Goal: Task Accomplishment & Management: Manage account settings

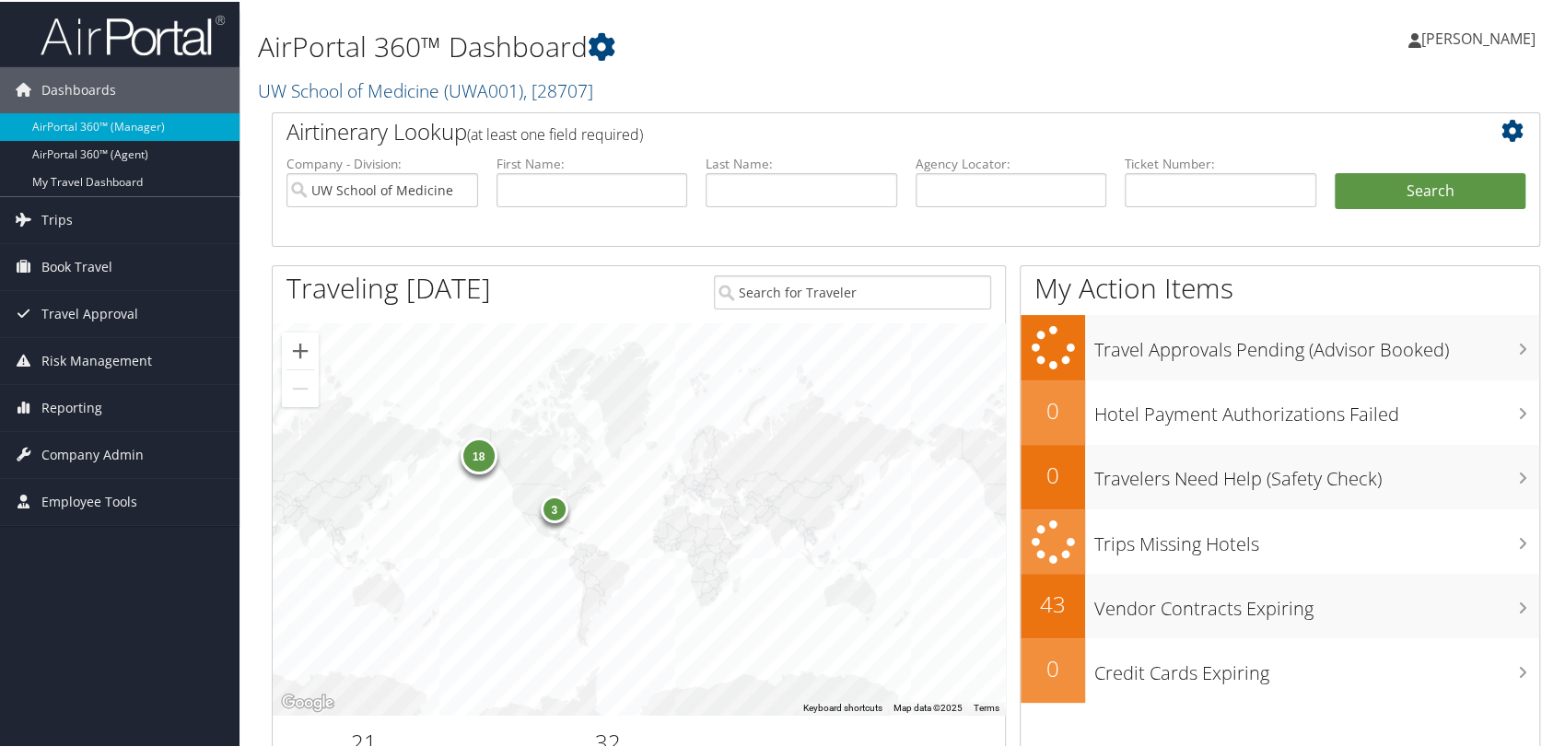
click at [145, 30] on img at bounding box center [133, 33] width 184 height 43
click at [460, 187] on input "UW School of Medicine" at bounding box center [382, 188] width 192 height 34
click at [140, 27] on img at bounding box center [133, 33] width 184 height 43
click at [456, 188] on input "UW School of Medicine" at bounding box center [382, 188] width 192 height 34
click at [949, 192] on input "text" at bounding box center [1011, 188] width 192 height 34
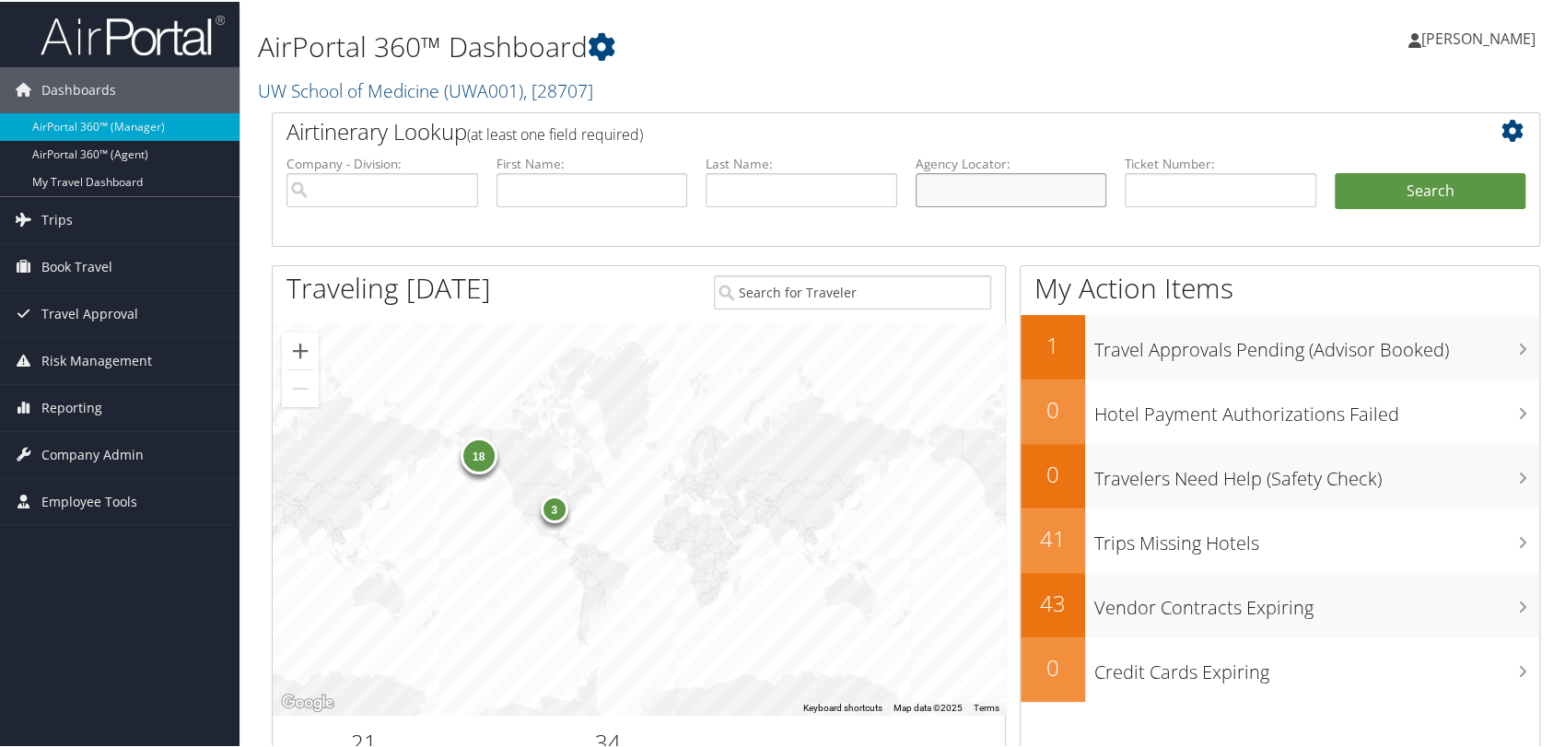
paste input "DL5GJM"
type input "DL5GJM"
click at [1334, 171] on button "Search" at bounding box center [1430, 189] width 192 height 37
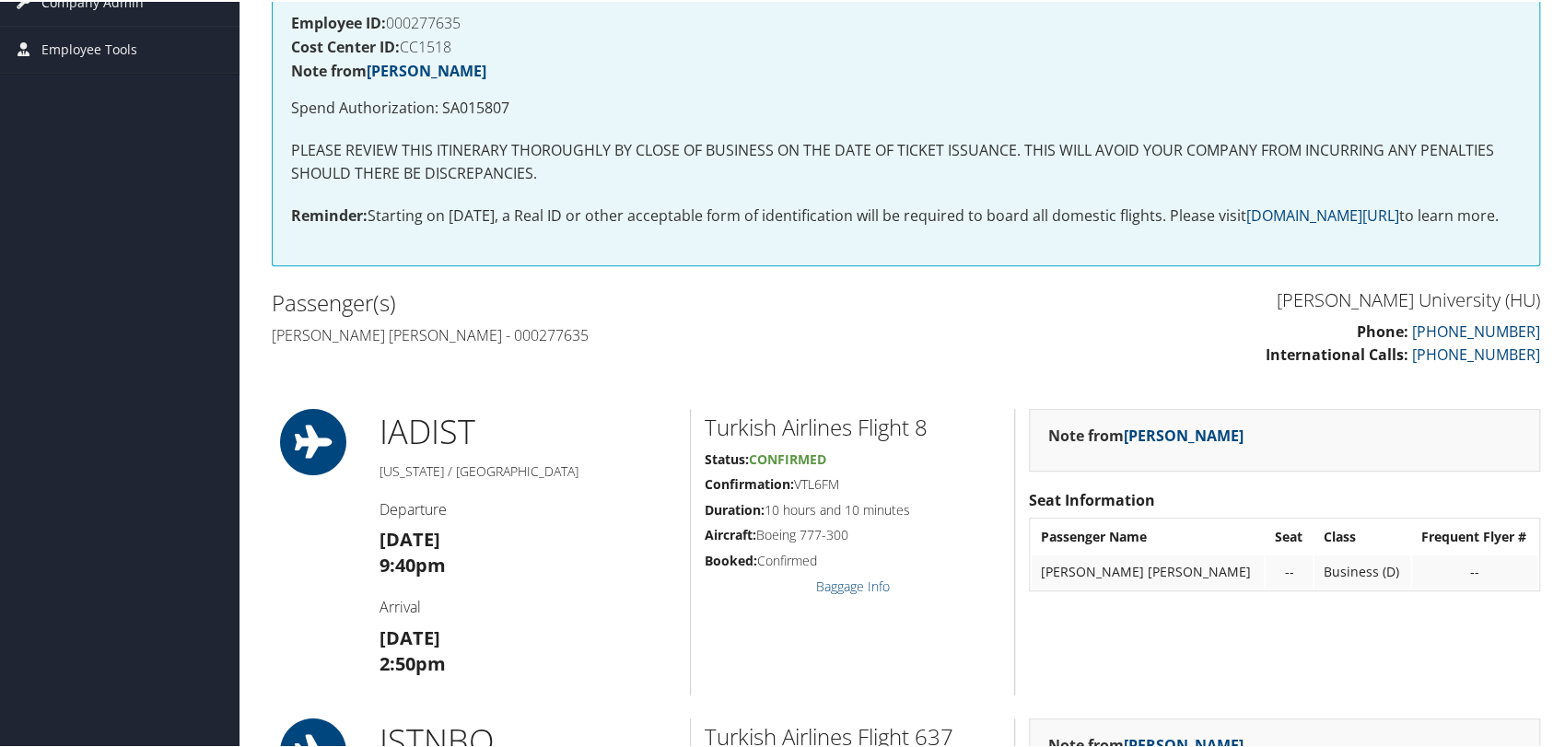
scroll to position [613, 0]
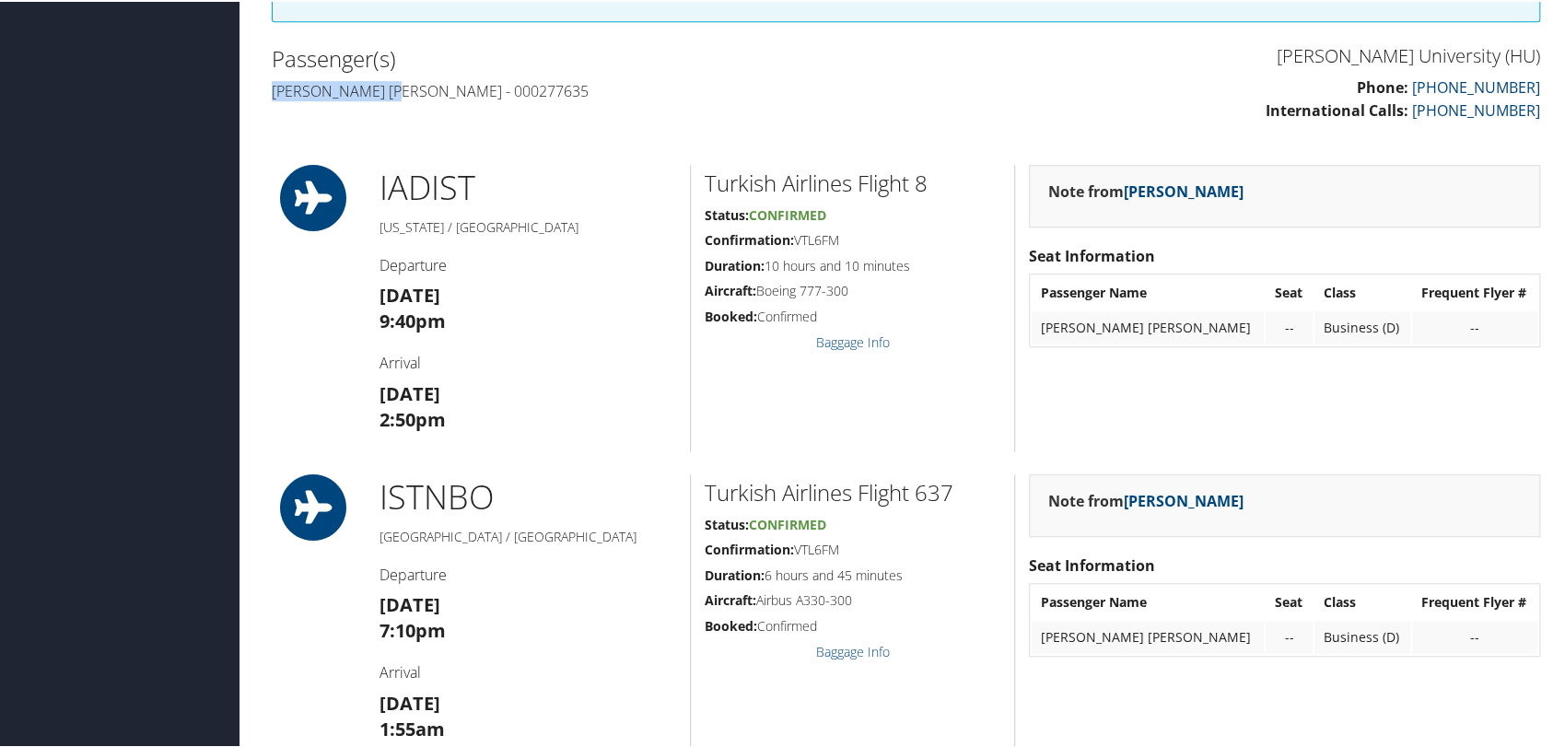
drag, startPoint x: 272, startPoint y: 109, endPoint x: 404, endPoint y: 111, distance: 132.6
click at [404, 99] on h4 "Olga helena Joos - 000277635" at bounding box center [582, 89] width 621 height 20
copy h4 "Olga helena Joos"
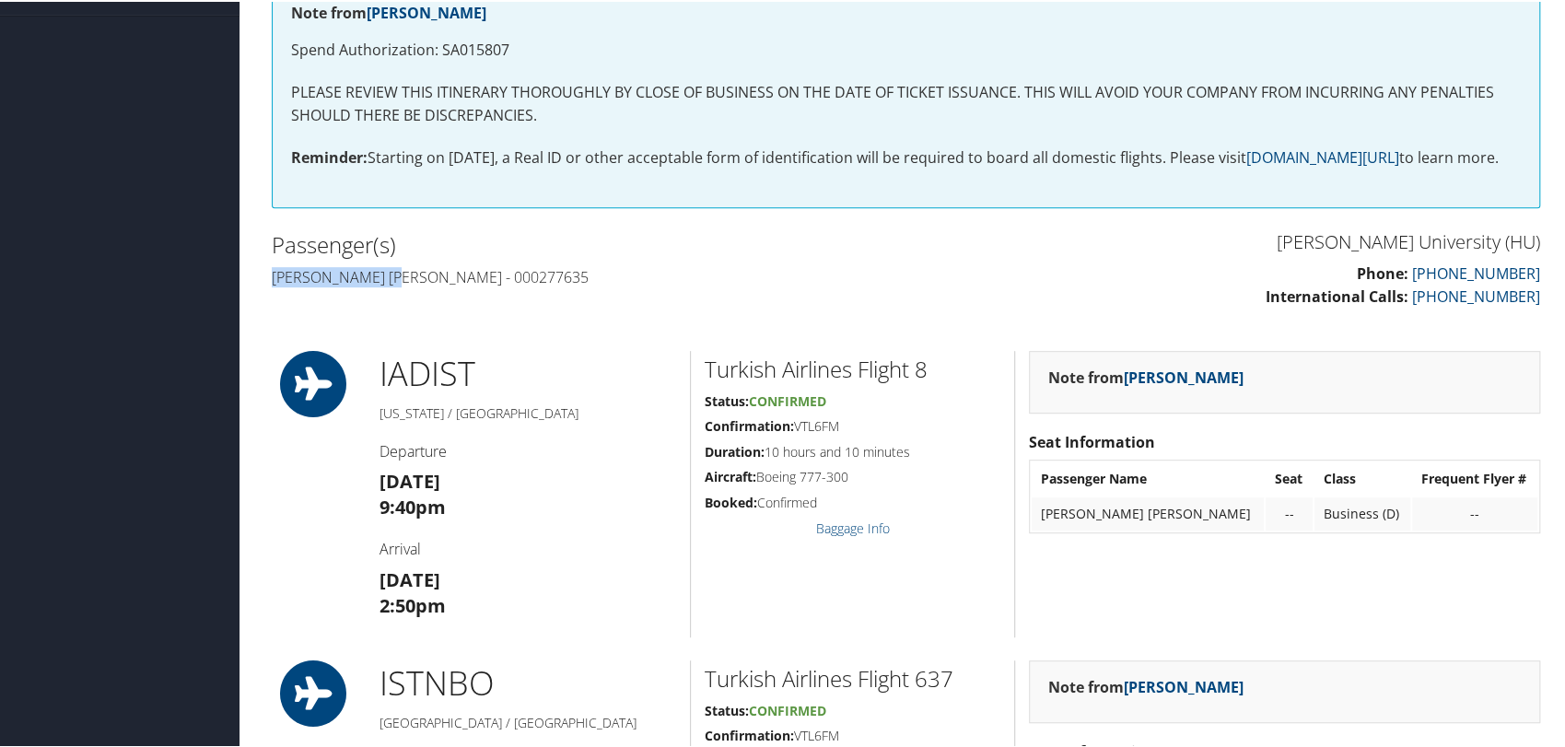
scroll to position [0, 0]
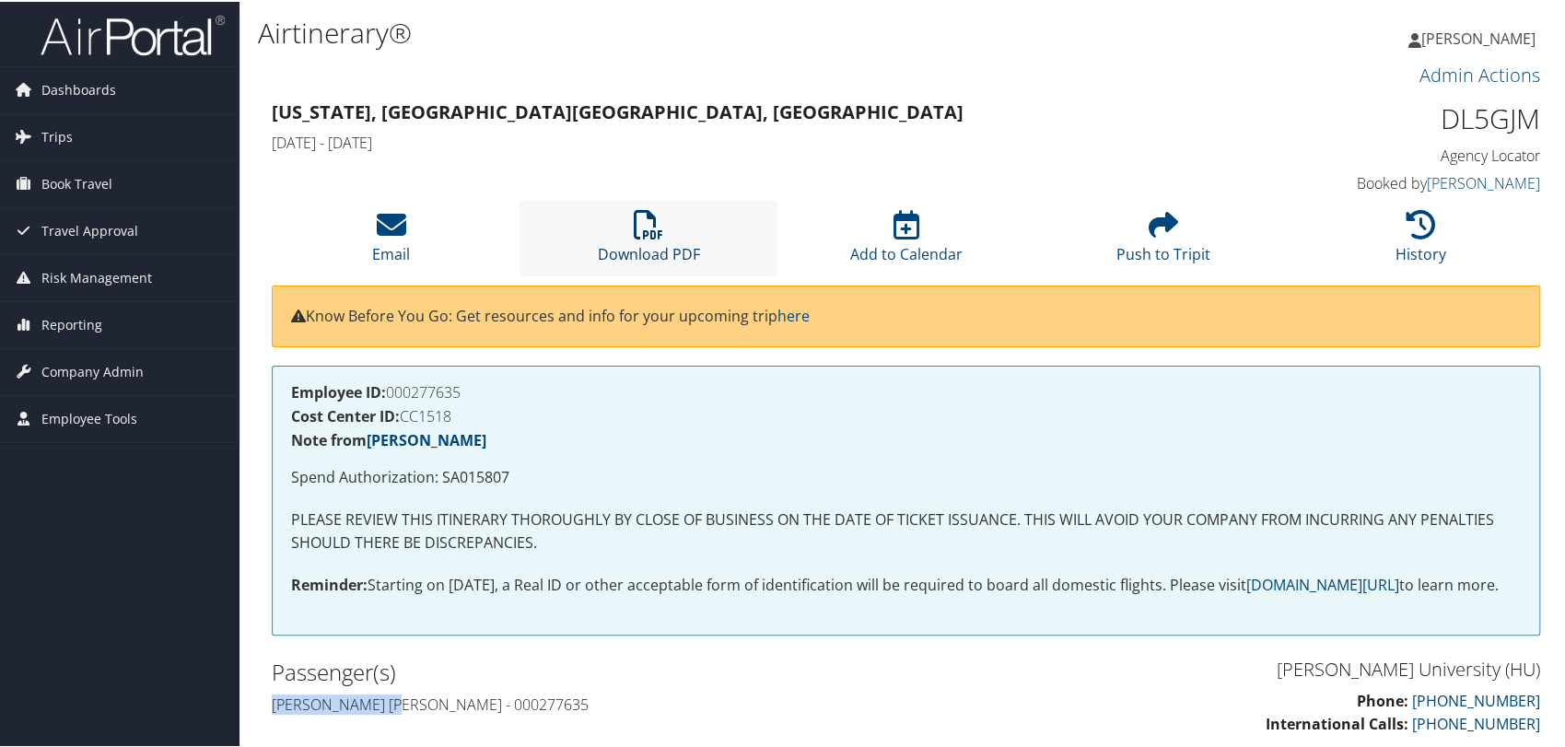
click at [657, 224] on icon at bounding box center [648, 222] width 29 height 29
click at [99, 358] on span "Company Admin" at bounding box center [92, 370] width 102 height 46
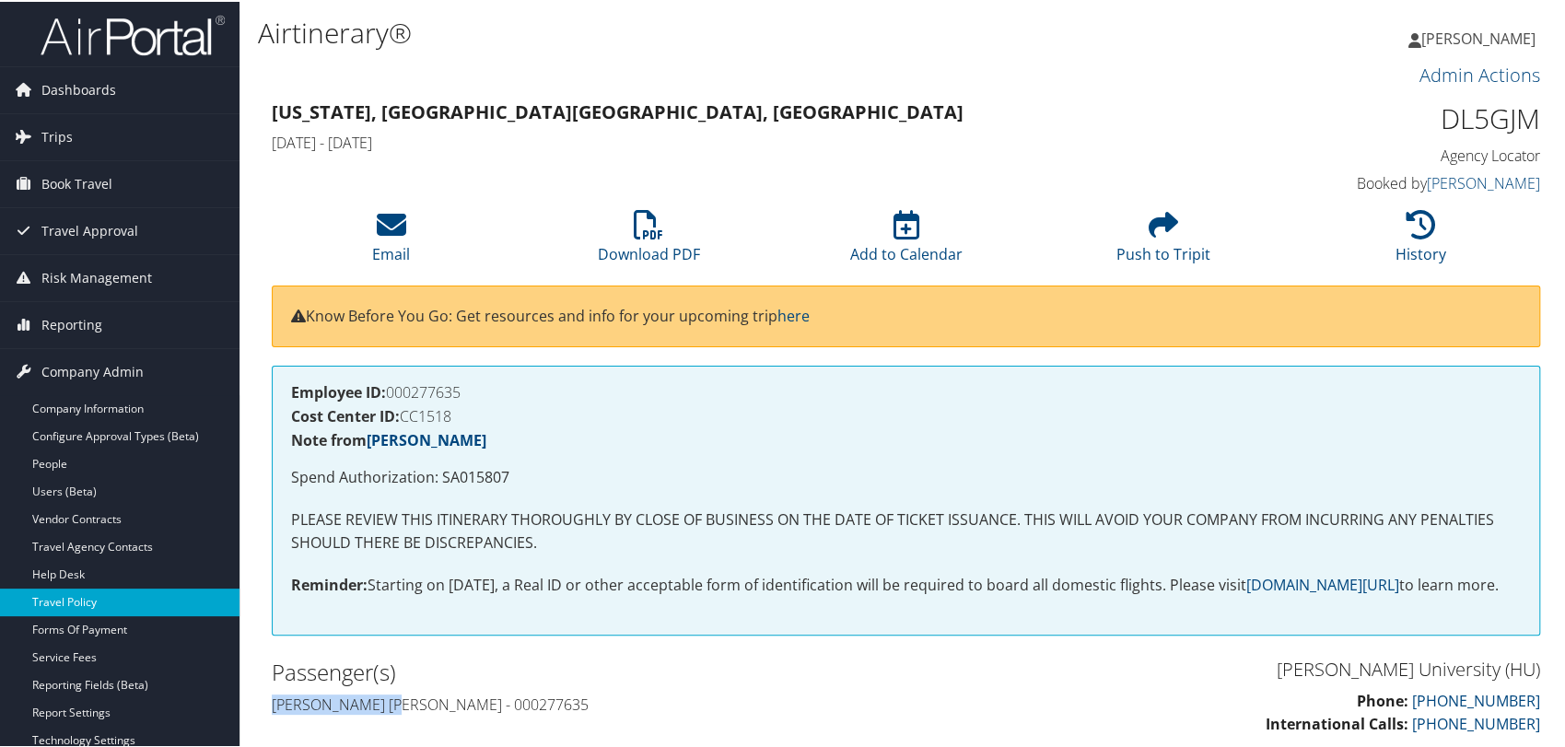
click at [93, 591] on link "Travel Policy" at bounding box center [119, 601] width 239 height 28
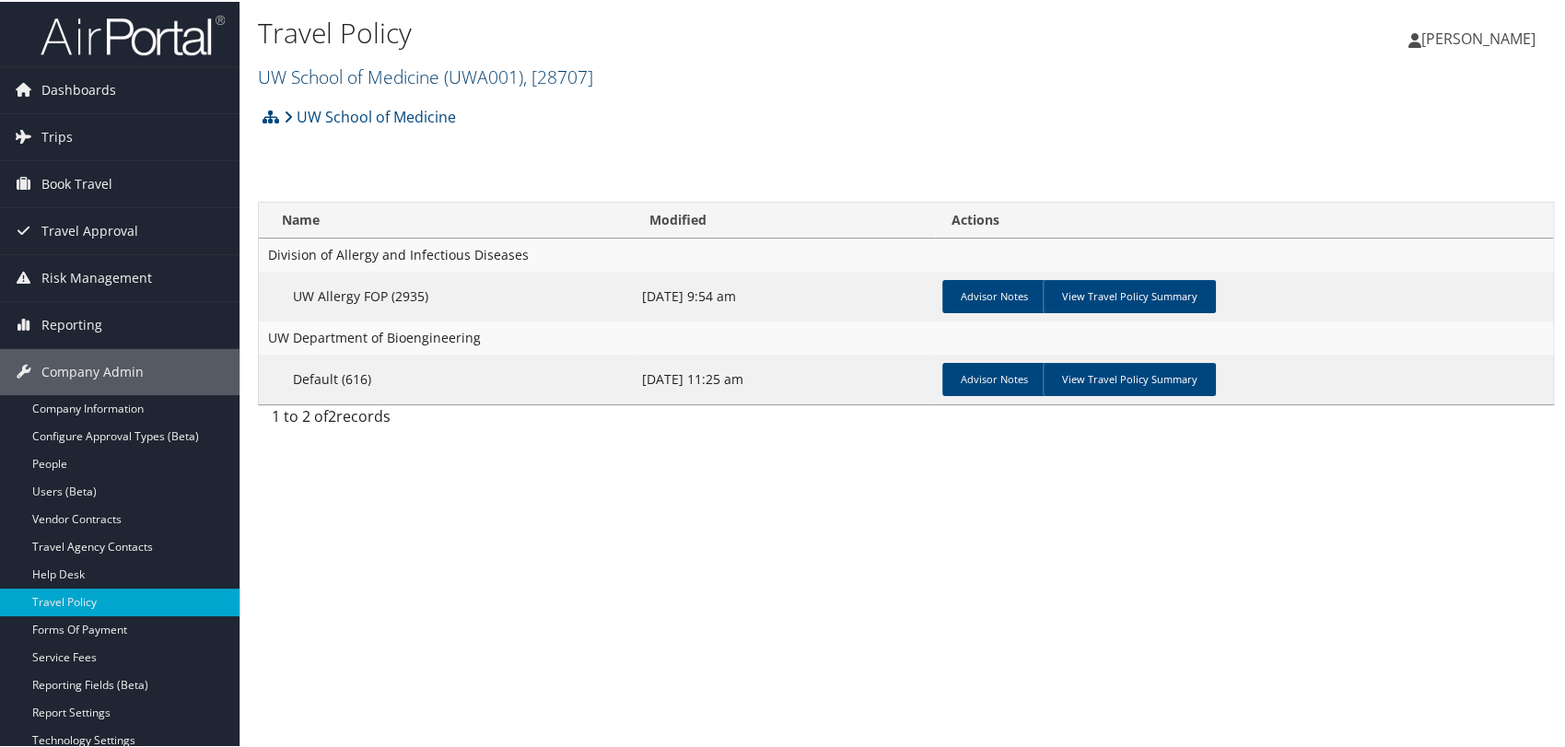
click at [440, 71] on link "UW School of Medicine ( UWA001 ) , [ 28707 ]" at bounding box center [425, 75] width 335 height 25
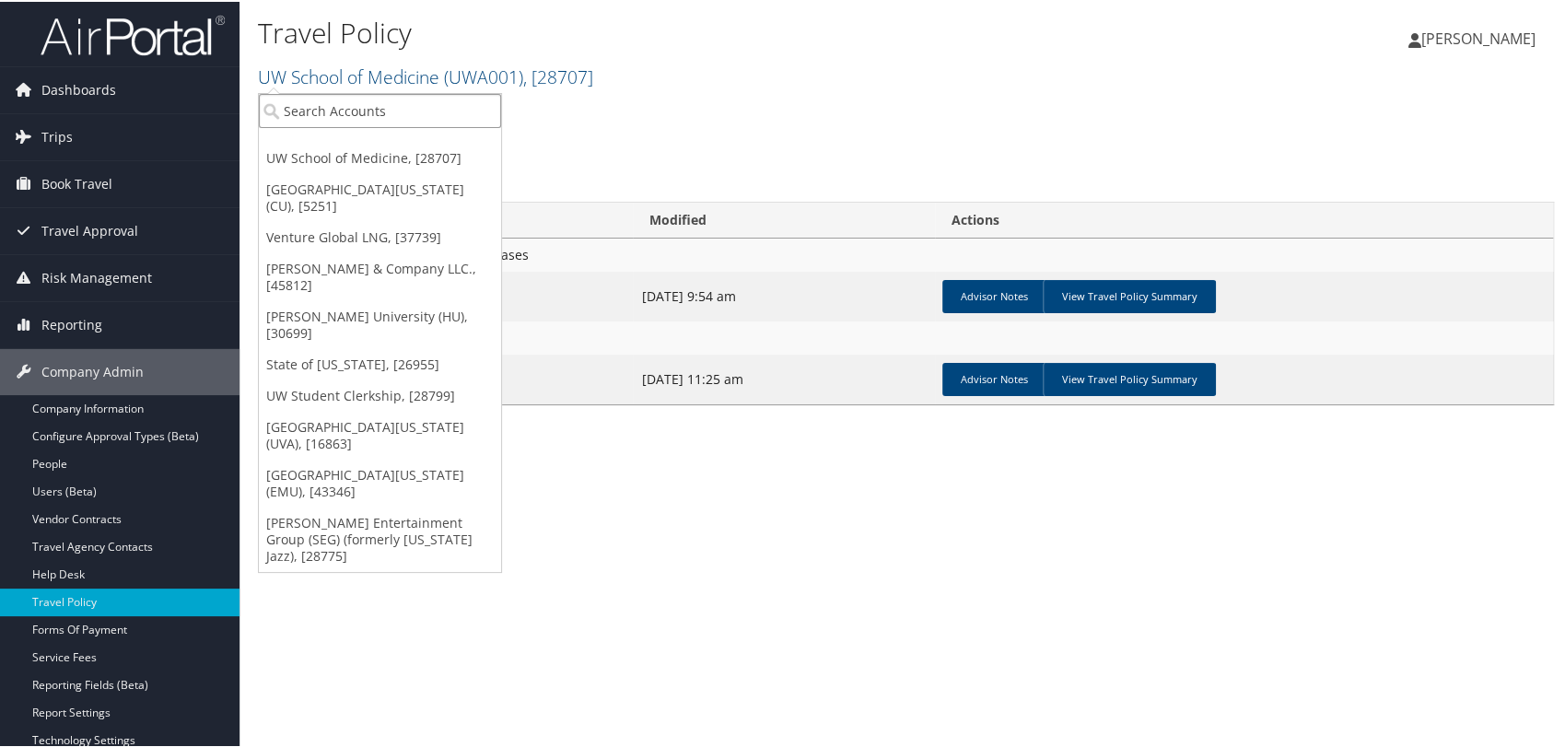
drag, startPoint x: 376, startPoint y: 105, endPoint x: 387, endPoint y: 94, distance: 15.6
click at [383, 101] on input "search" at bounding box center [380, 109] width 242 height 34
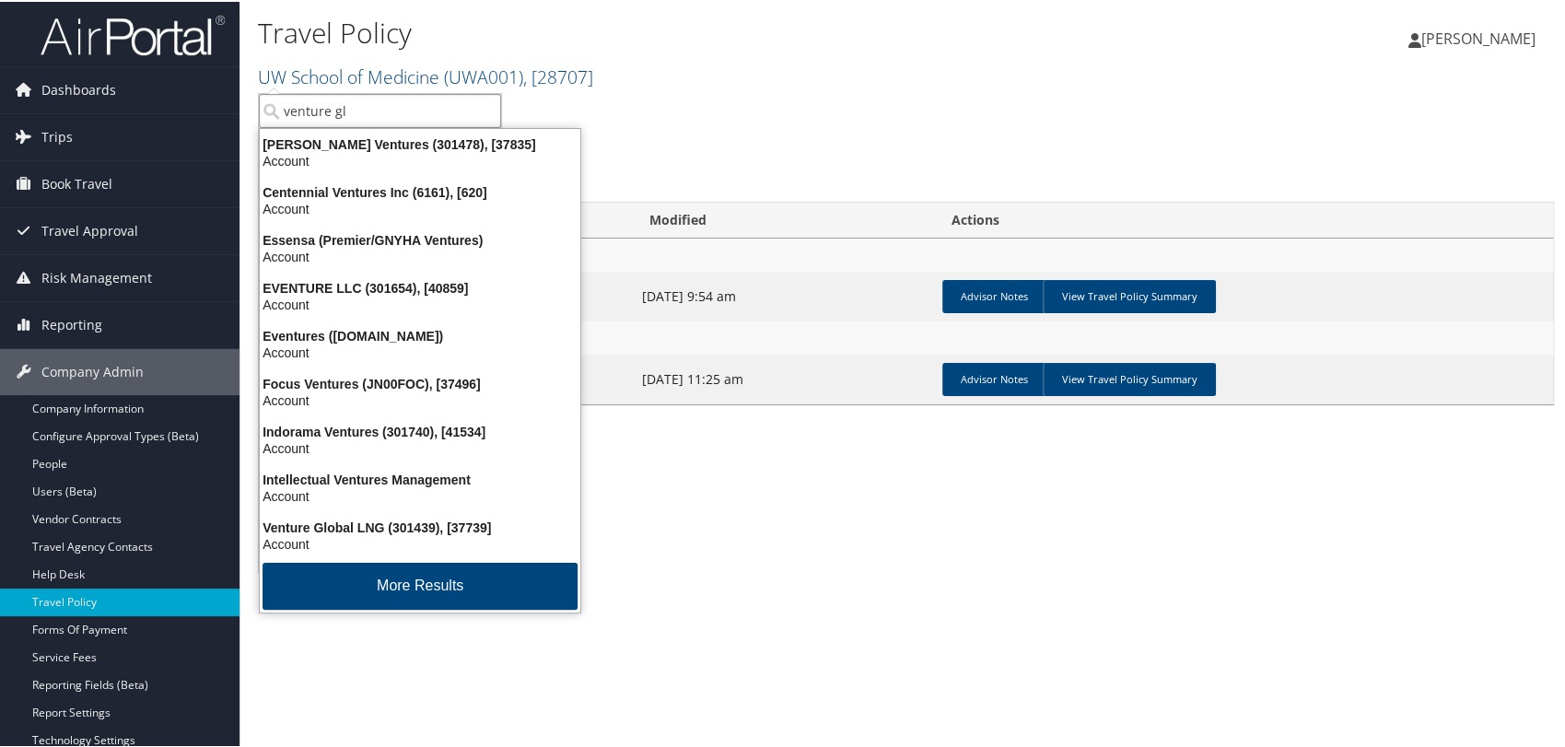
type input "venture glo"
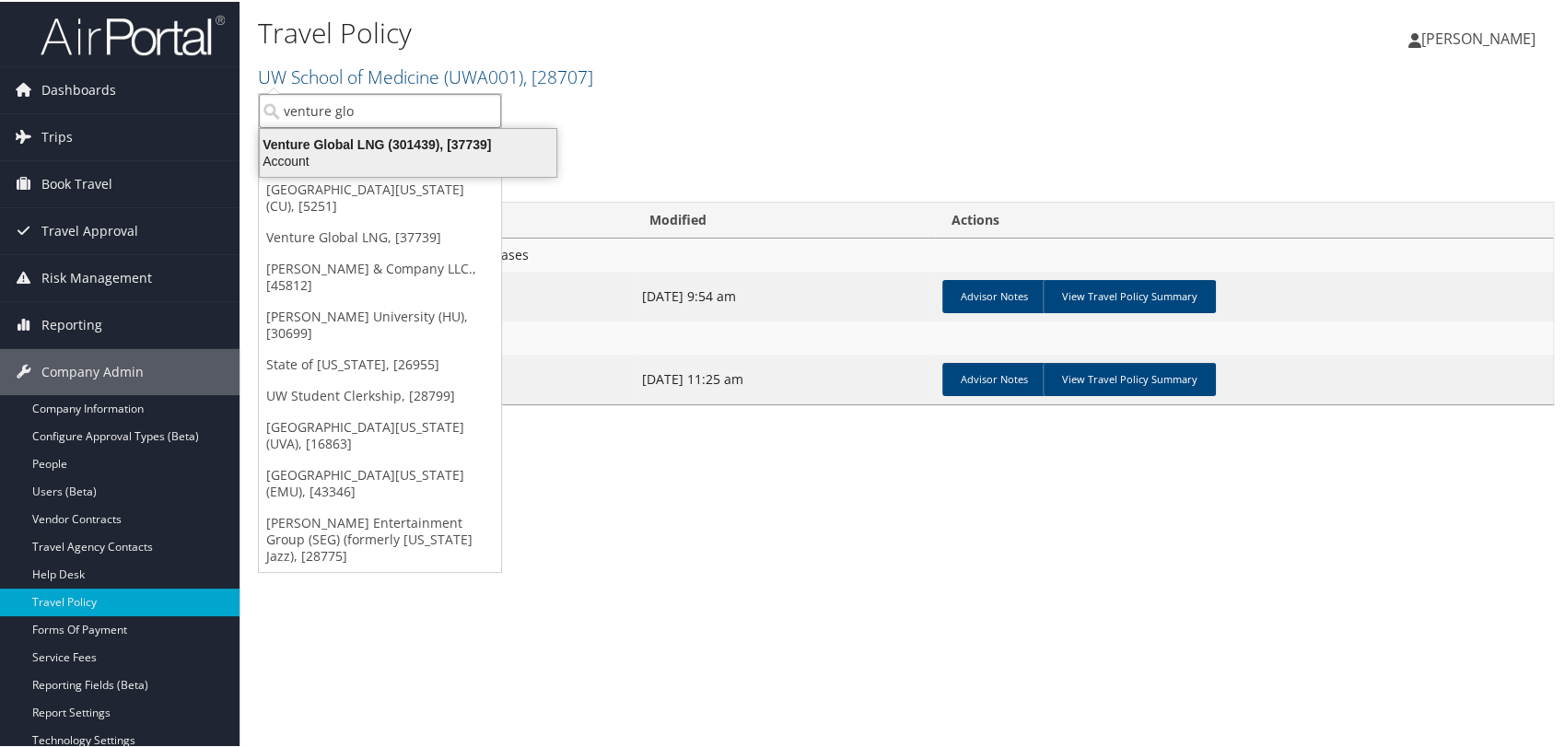
click at [333, 136] on div "Venture Global LNG (301439), [37739]" at bounding box center [408, 142] width 319 height 17
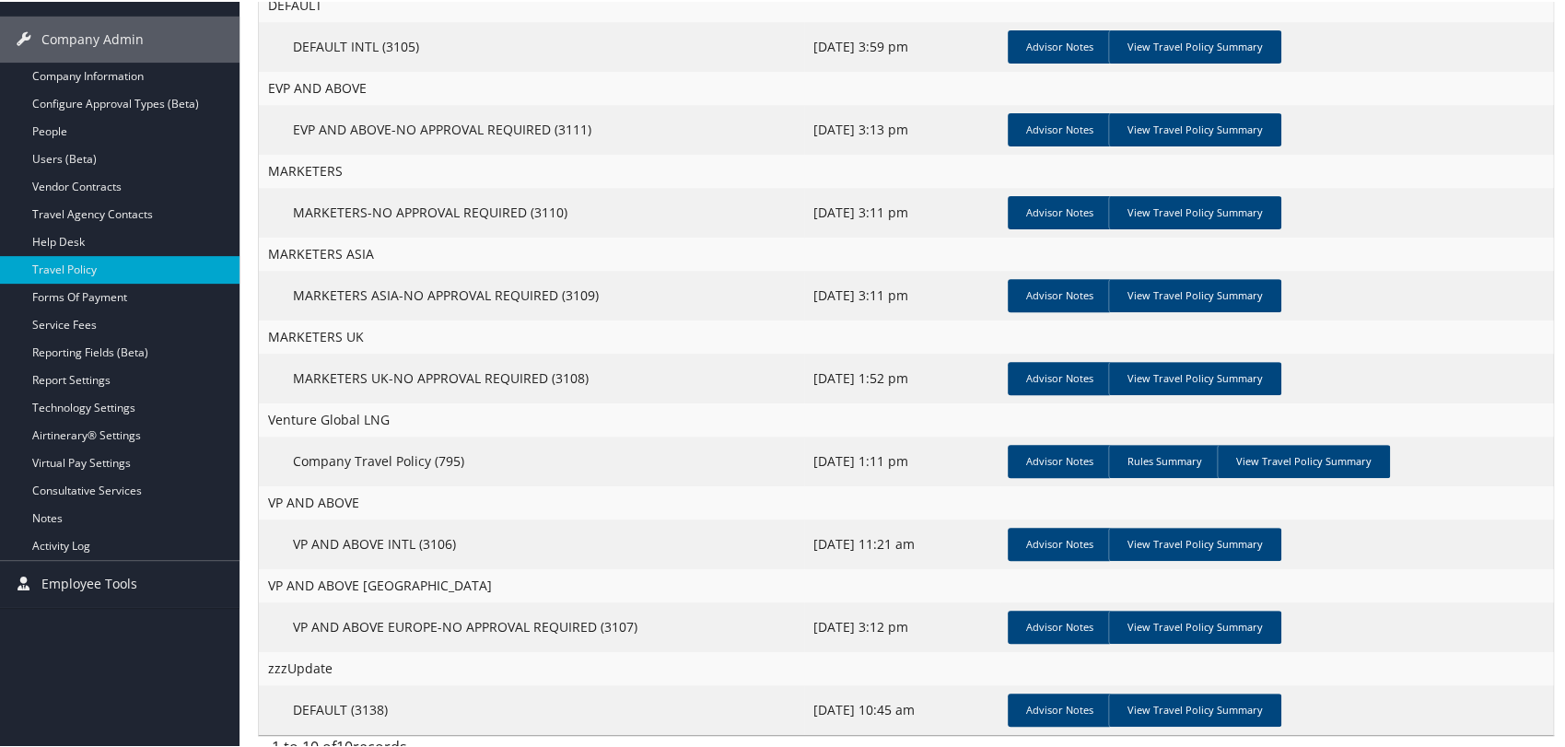
scroll to position [352, 0]
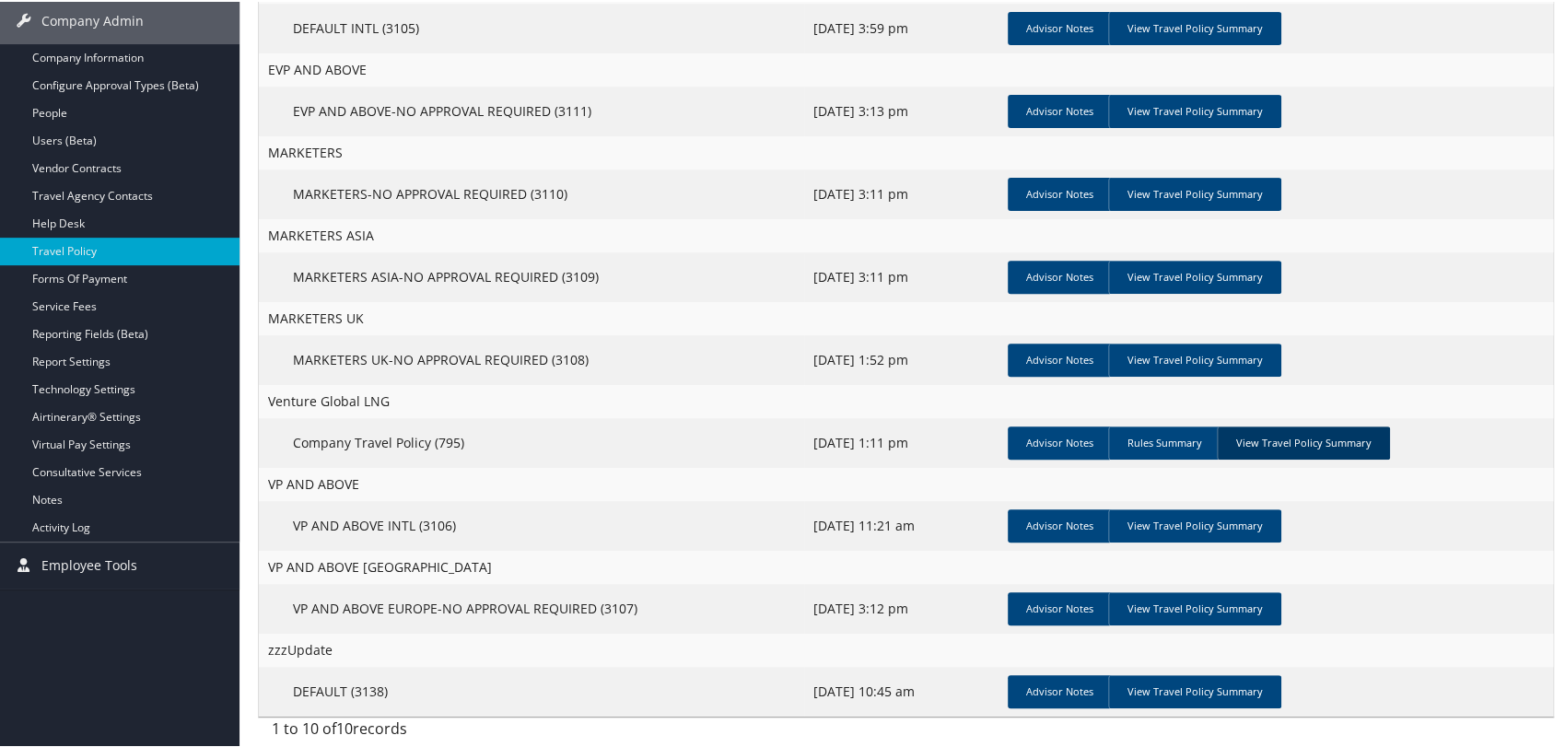
click at [1370, 436] on link "View Travel Policy Summary" at bounding box center [1303, 441] width 173 height 33
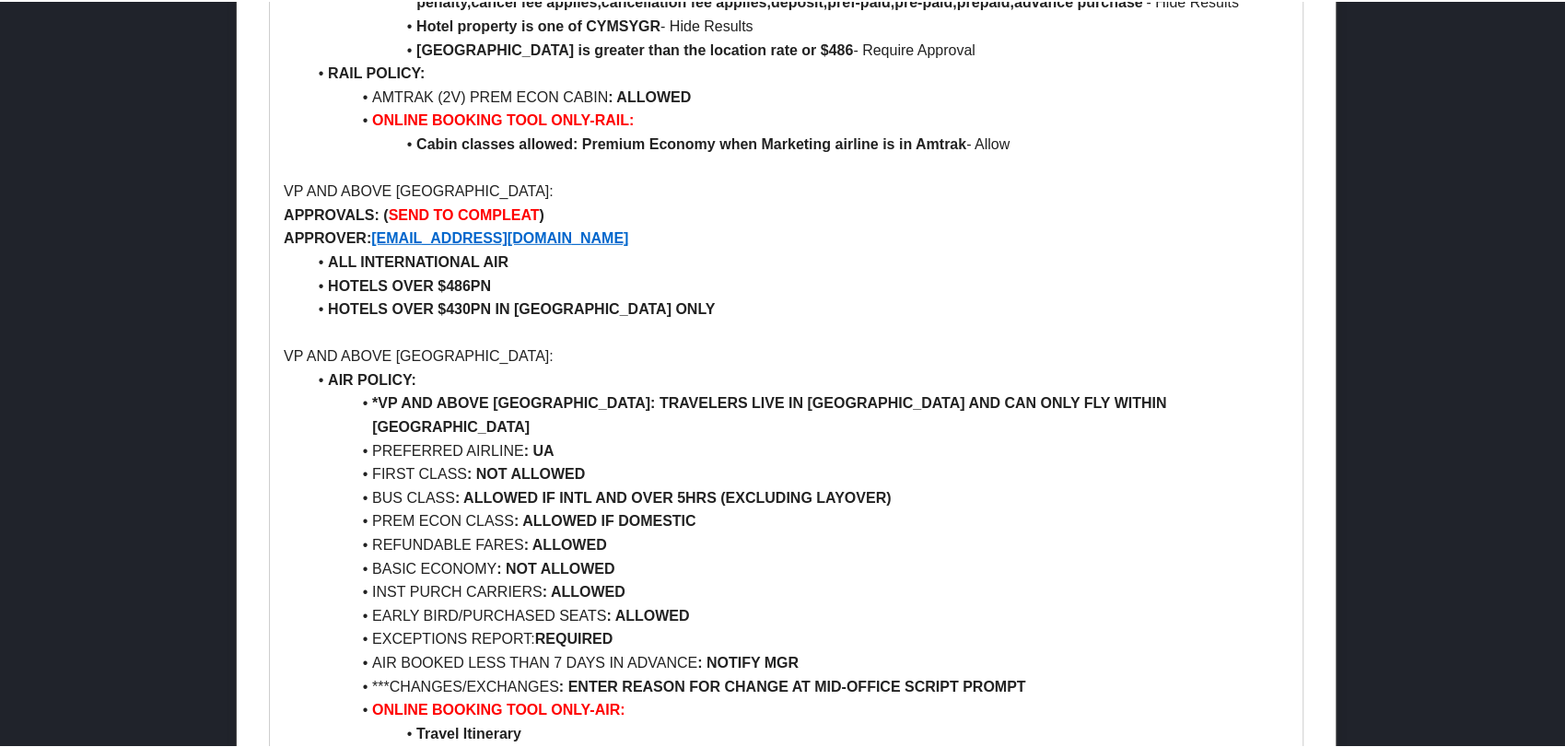
scroll to position [3626, 0]
